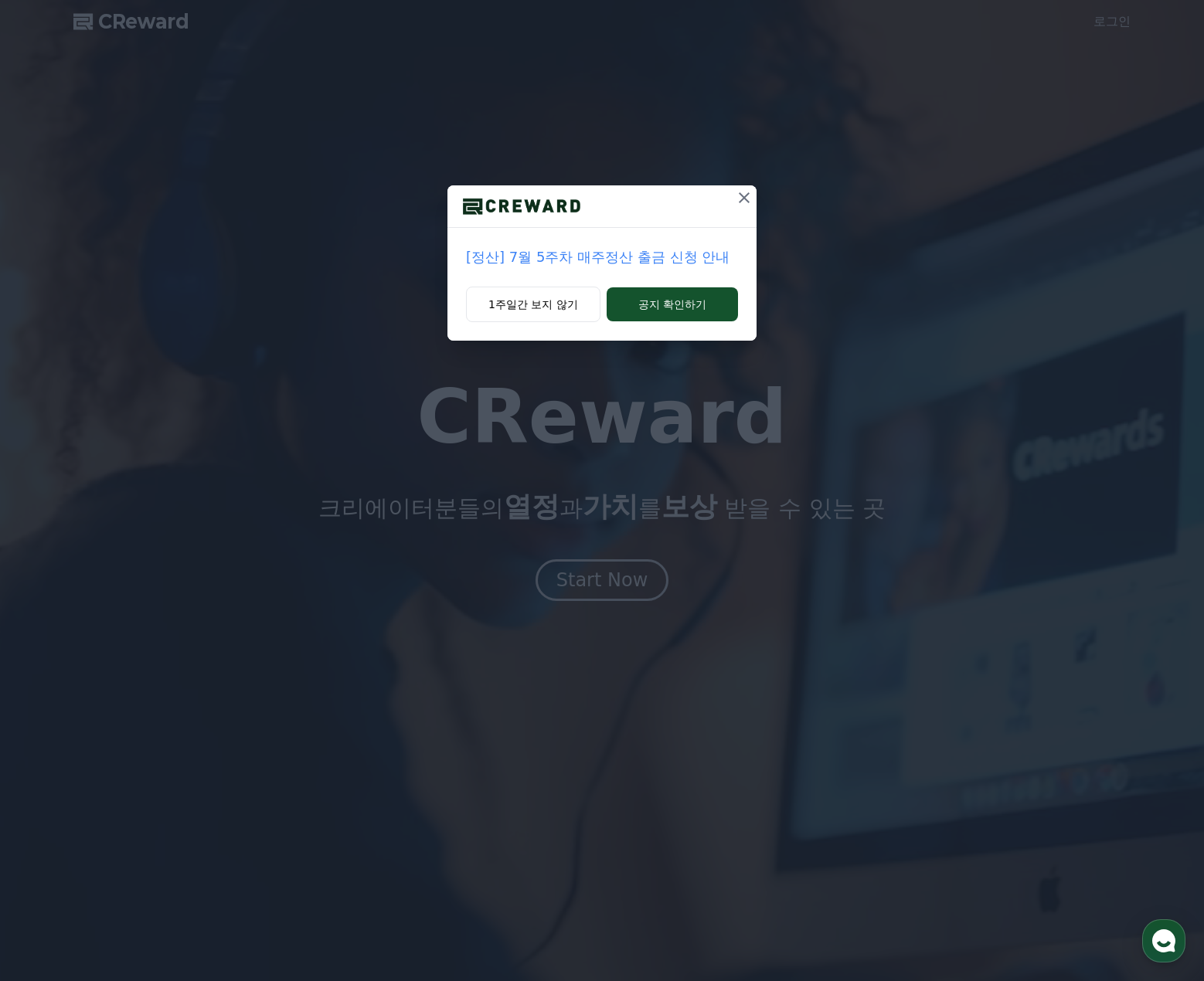
click at [742, 197] on icon at bounding box center [744, 197] width 11 height 11
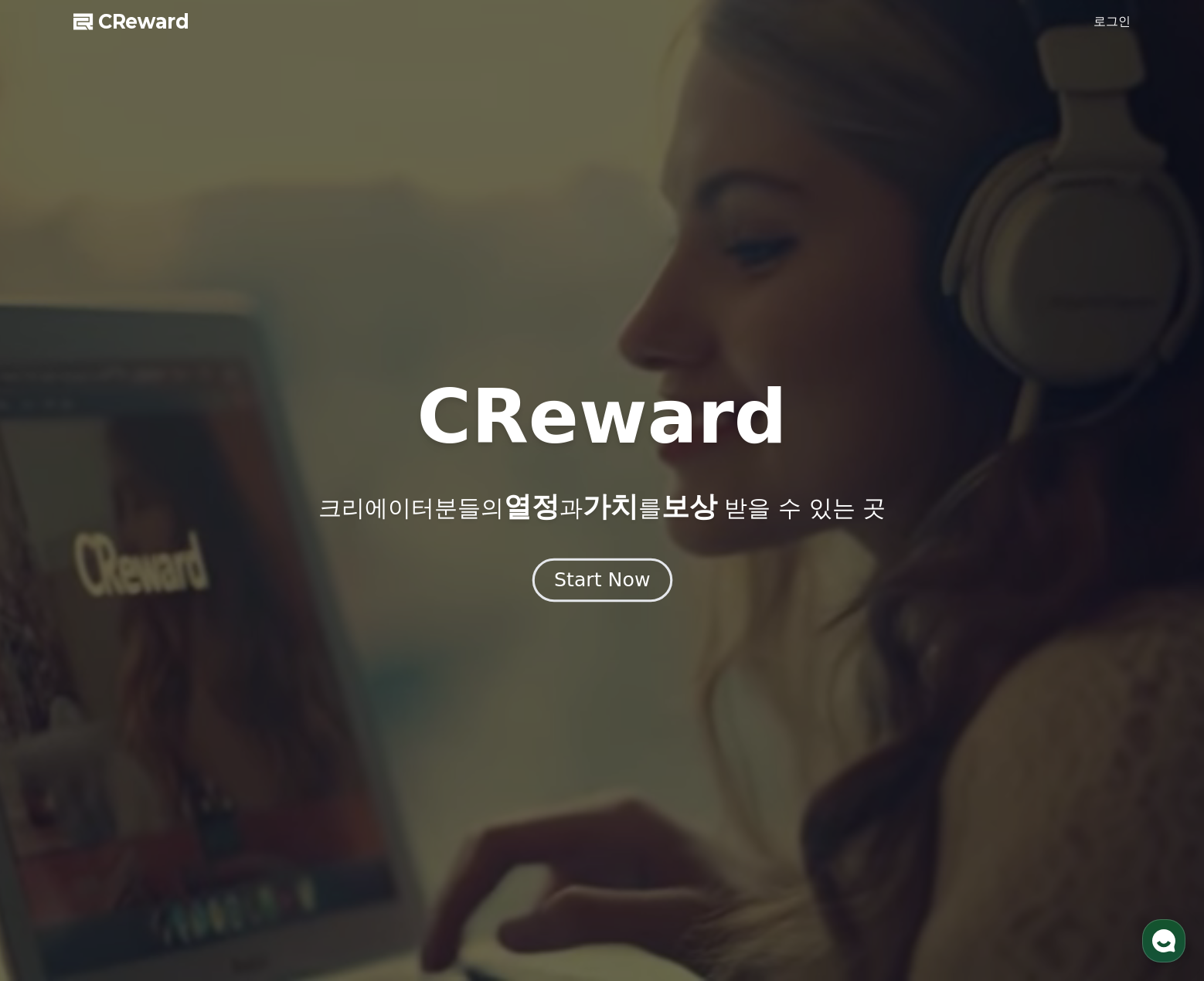
click at [642, 602] on button "Start Now" at bounding box center [601, 581] width 140 height 44
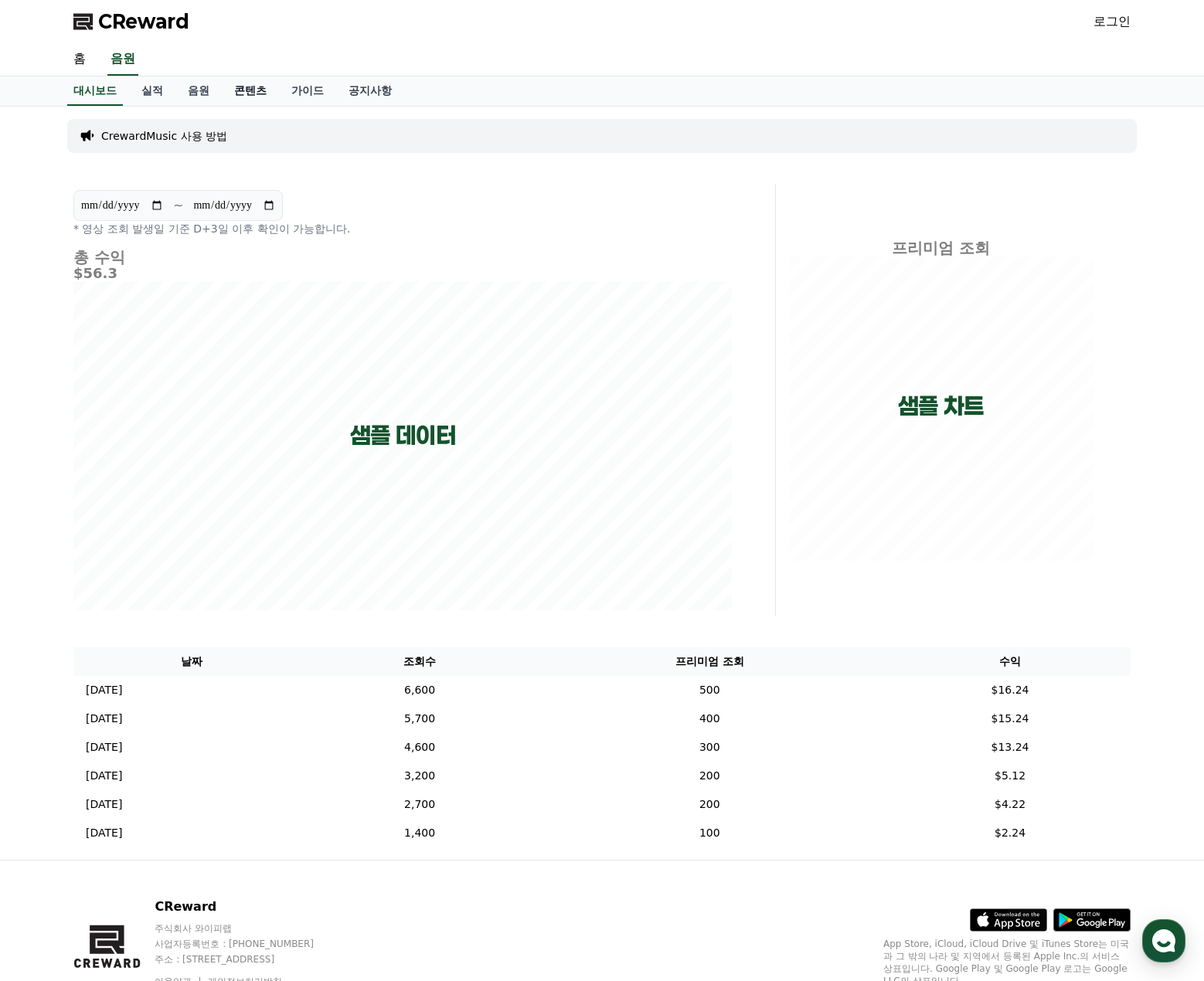
click at [250, 87] on link "콘텐츠" at bounding box center [250, 91] width 58 height 29
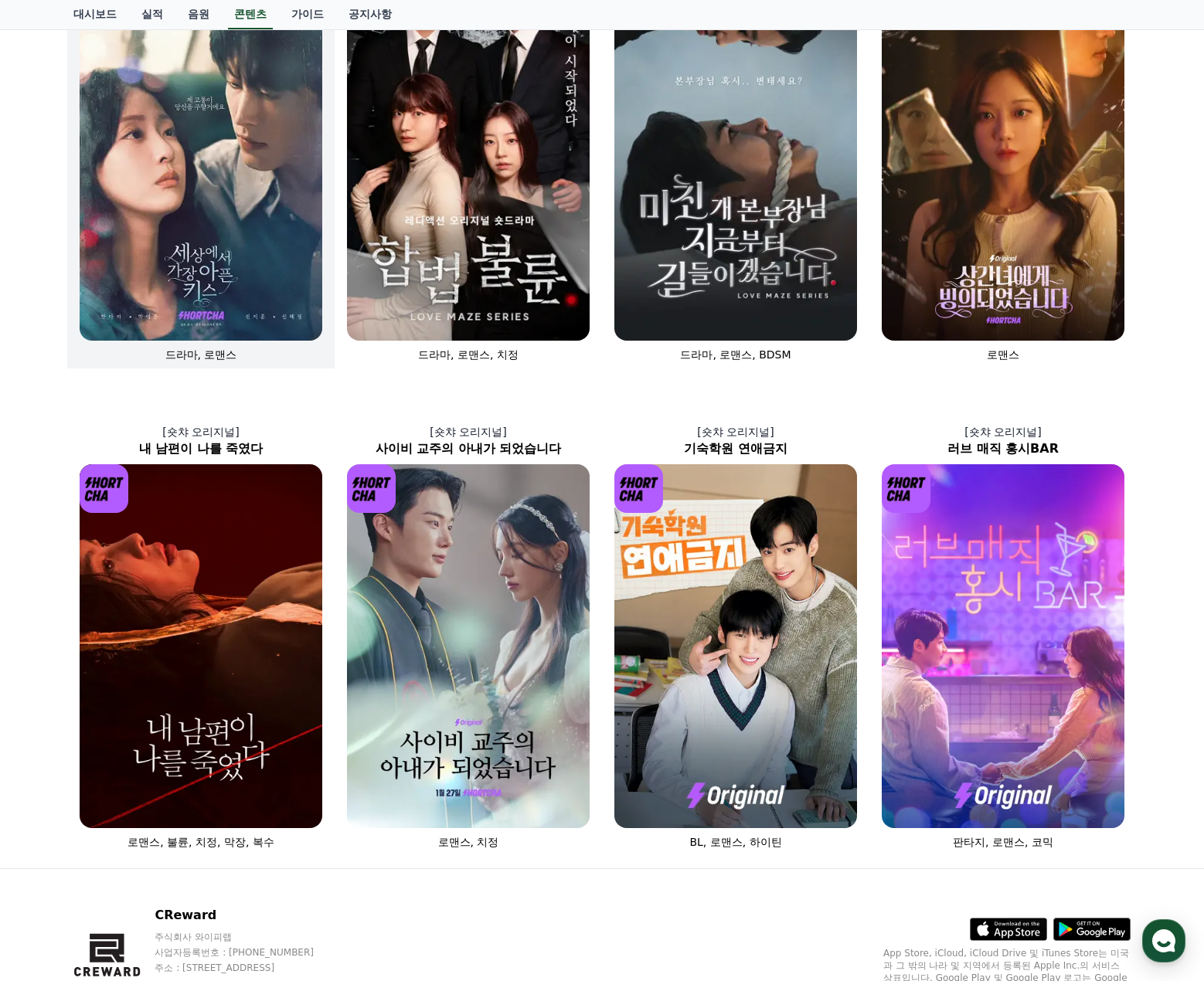
scroll to position [155, 0]
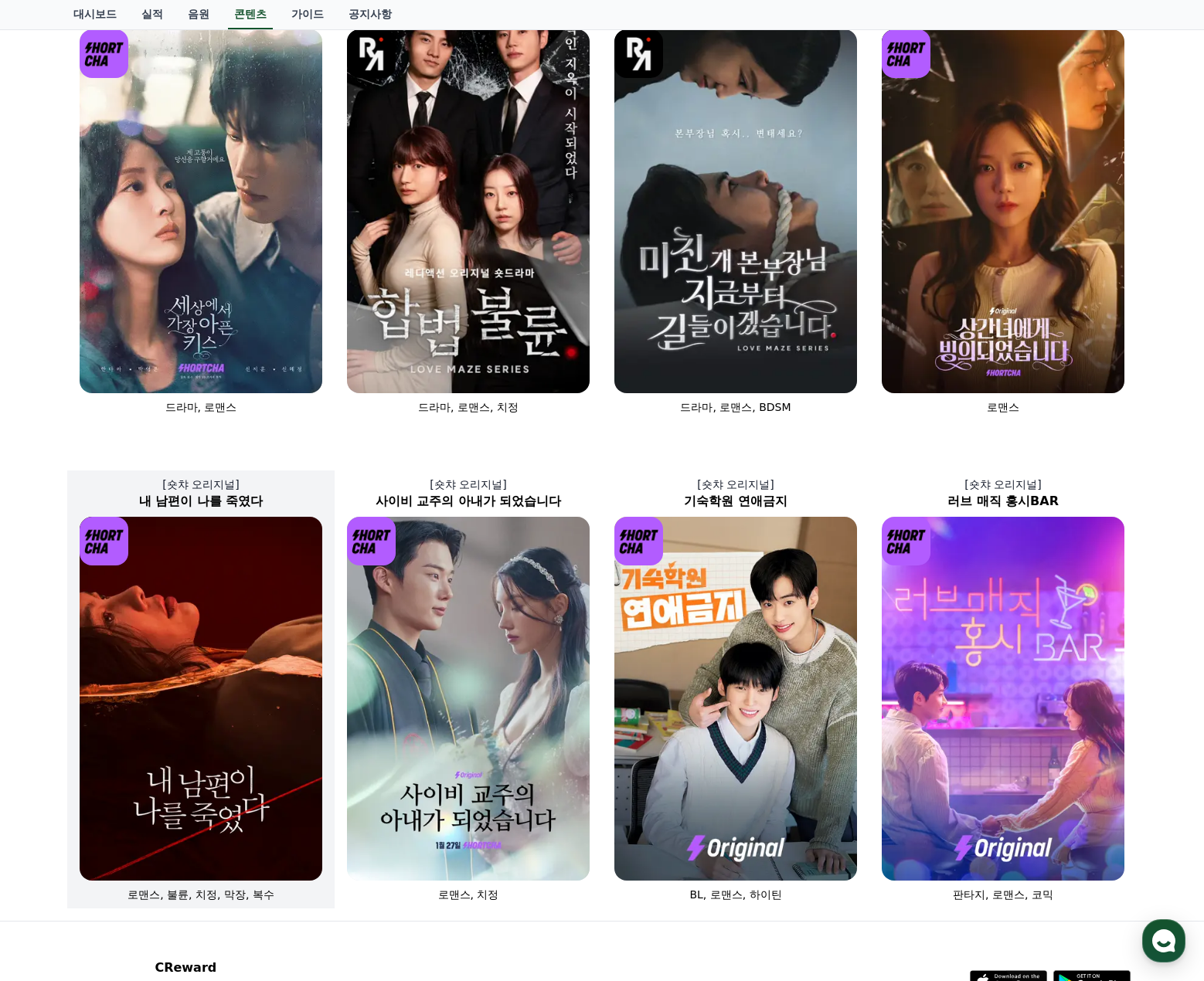
click at [200, 550] on img at bounding box center [200, 698] width 242 height 364
